Goal: Task Accomplishment & Management: Manage account settings

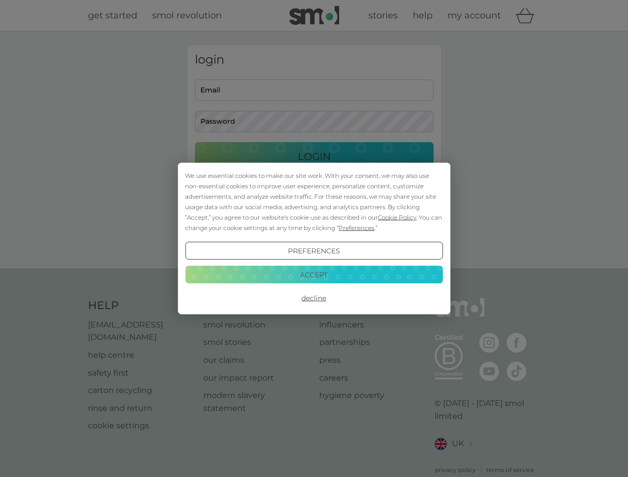
click at [397, 217] on span "Cookie Policy" at bounding box center [397, 217] width 38 height 7
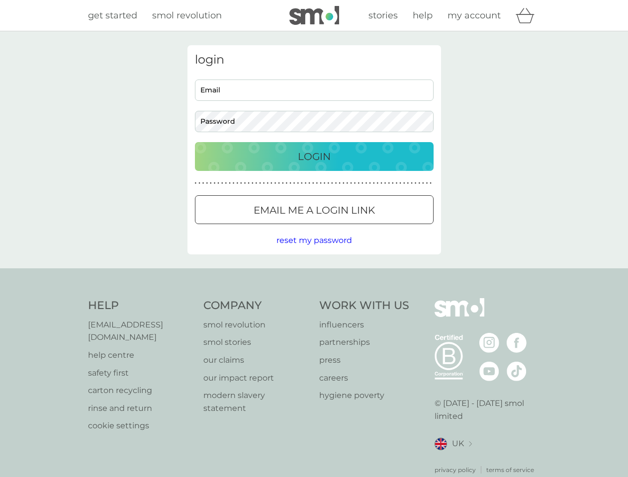
click at [355, 228] on div "login Email Password Login ● ● ● ● ● ● ● ● ● ● ● ● ● ● ● ● ● ● ● ● ● ● ● ● ● ● …" at bounding box center [313, 149] width 253 height 209
click at [314, 251] on div "login Email Password Login ● ● ● ● ● ● ● ● ● ● ● ● ● ● ● ● ● ● ● ● ● ● ● ● ● ● …" at bounding box center [313, 149] width 253 height 209
click at [314, 298] on div "Help [EMAIL_ADDRESS][DOMAIN_NAME] help centre safety first carton recycling rin…" at bounding box center [314, 386] width 452 height 176
click at [314, 274] on div "Help [EMAIL_ADDRESS][DOMAIN_NAME] help centre safety first carton recycling rin…" at bounding box center [314, 386] width 628 height 236
